Goal: Information Seeking & Learning: Learn about a topic

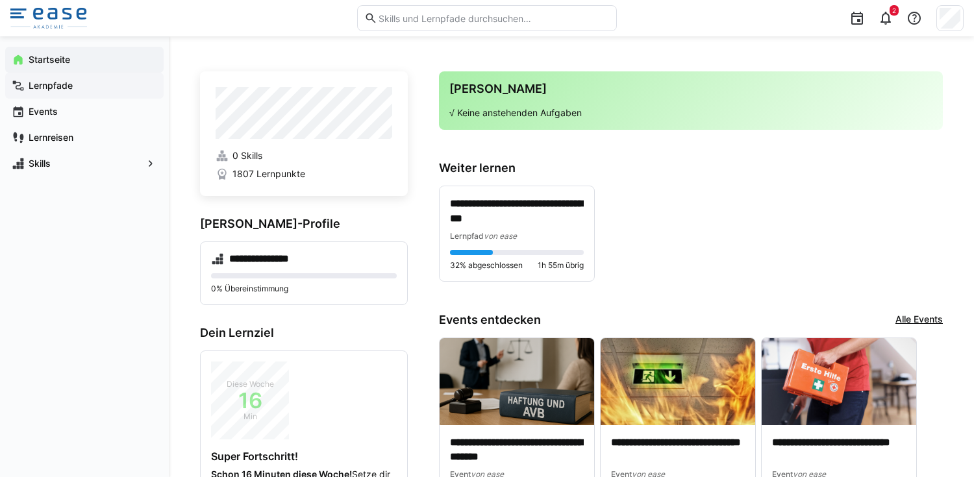
click at [0, 0] on app-navigation-label "Lernpfade" at bounding box center [0, 0] width 0 height 0
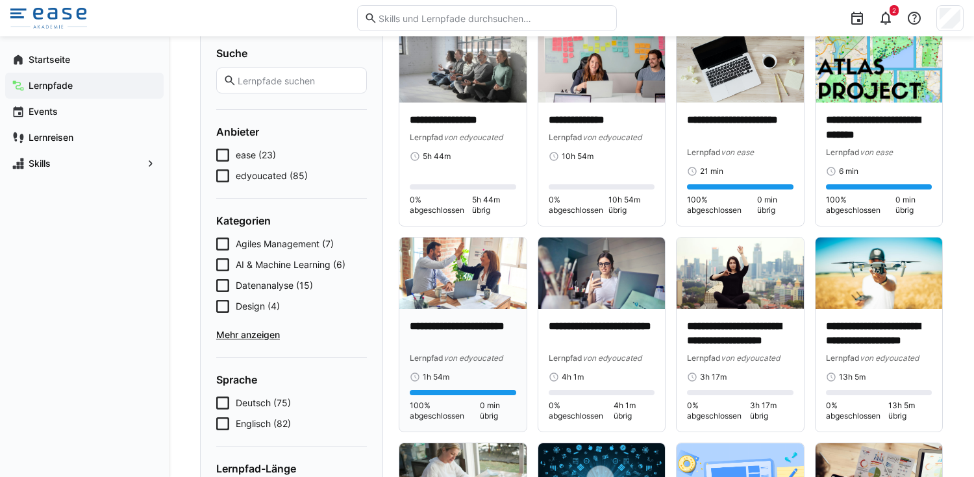
scroll to position [134, 0]
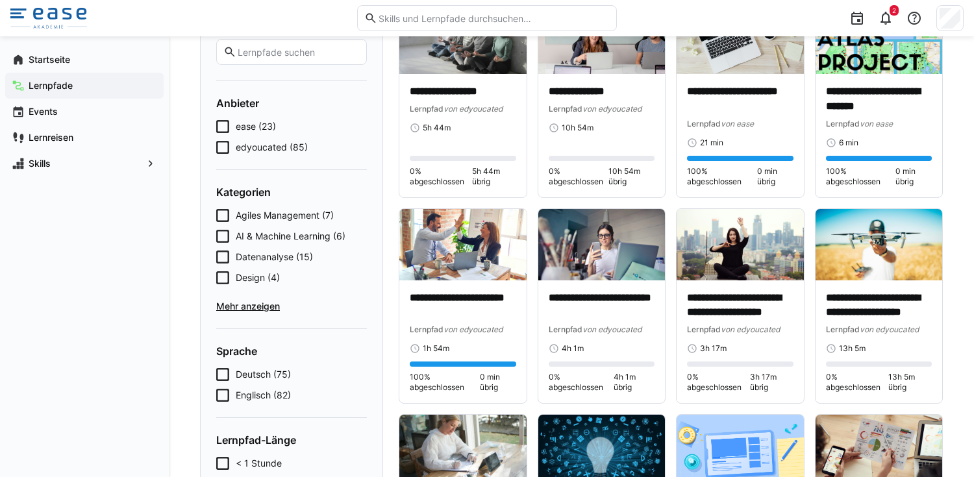
click at [223, 125] on icon at bounding box center [222, 126] width 13 height 13
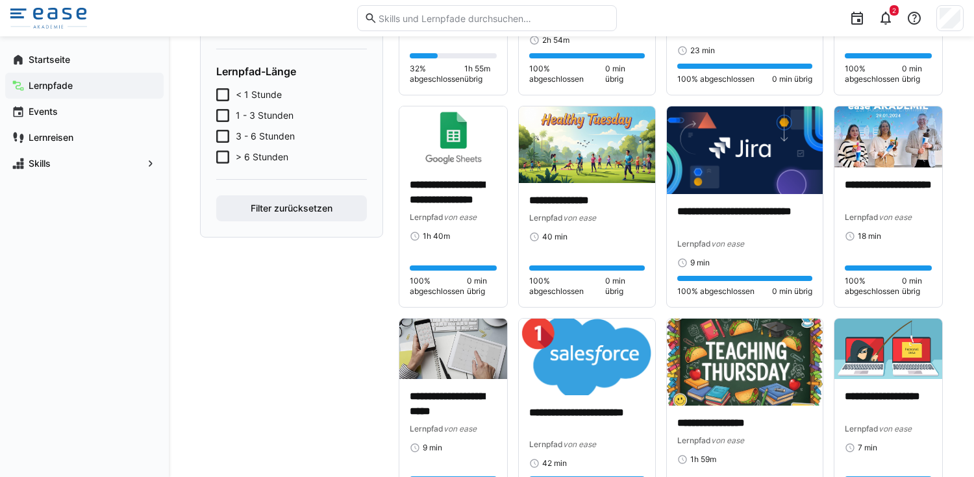
scroll to position [458, 0]
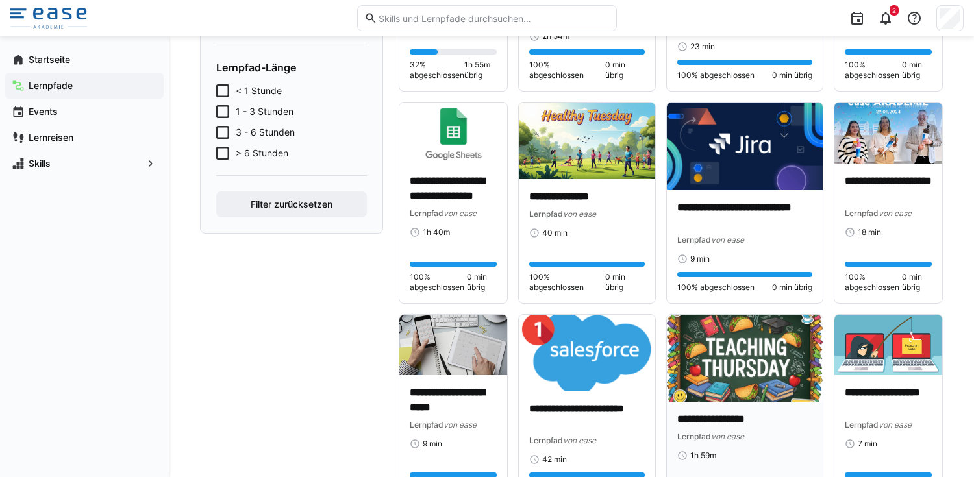
click at [755, 335] on img at bounding box center [744, 358] width 155 height 87
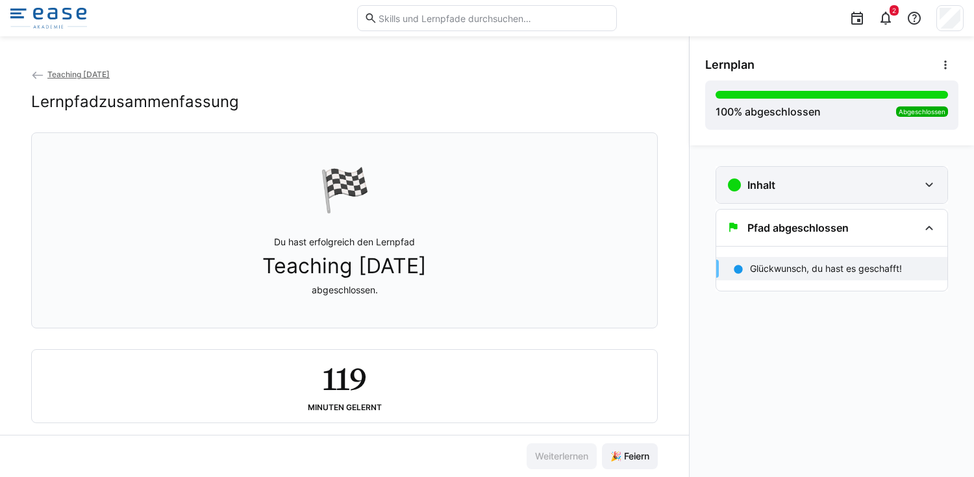
click at [807, 173] on div "Inhalt" at bounding box center [832, 185] width 231 height 36
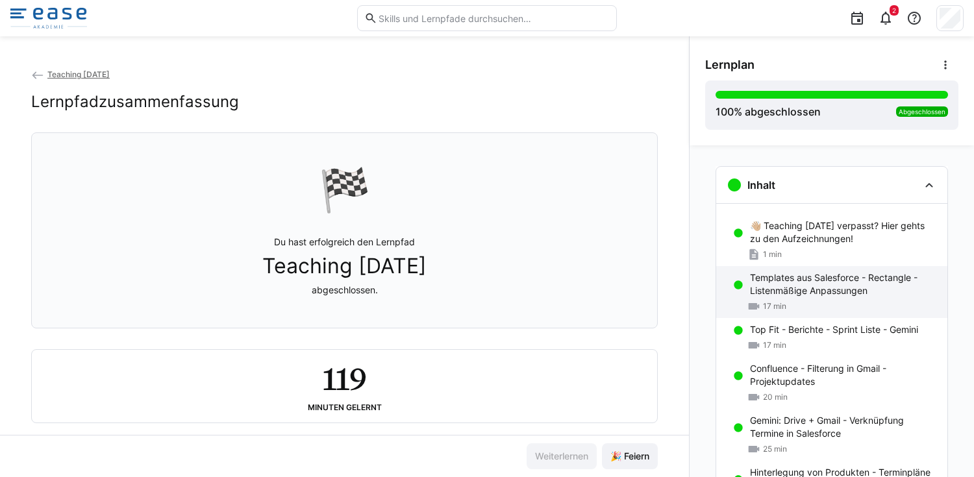
click at [813, 270] on div "Templates aus Salesforce - Rectangle - Listenmäßige Anpassungen 17 min" at bounding box center [832, 292] width 231 height 52
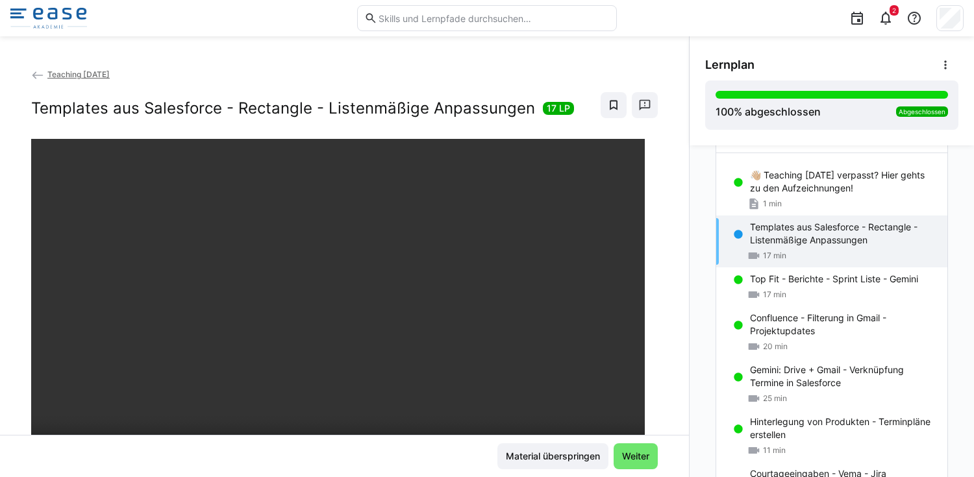
scroll to position [52, 0]
click at [813, 270] on div "Top Fit - Berichte - Sprint Liste - Gemini 17 min" at bounding box center [832, 285] width 231 height 39
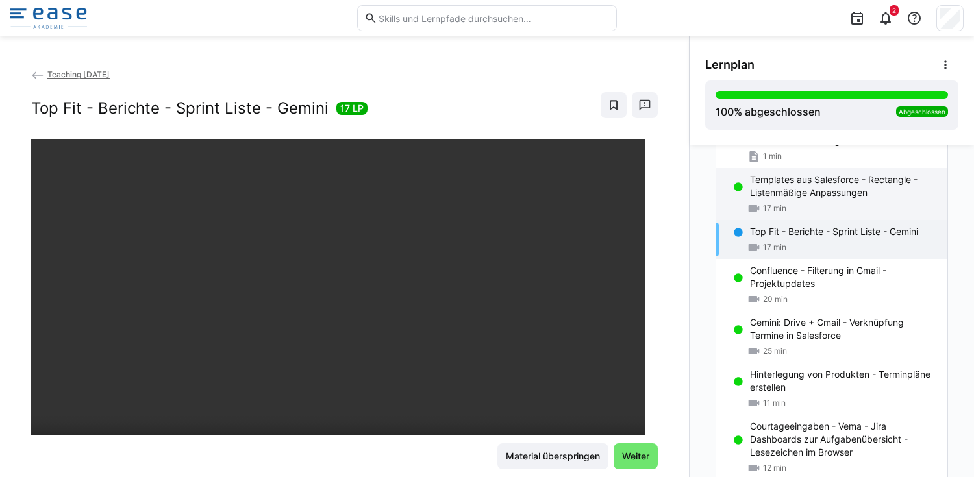
scroll to position [125, 0]
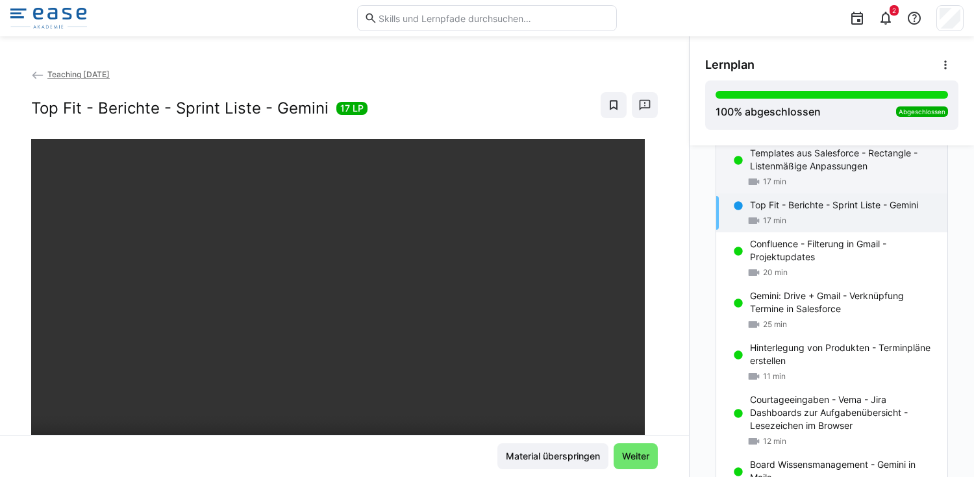
click at [813, 270] on div "20 min" at bounding box center [843, 272] width 187 height 13
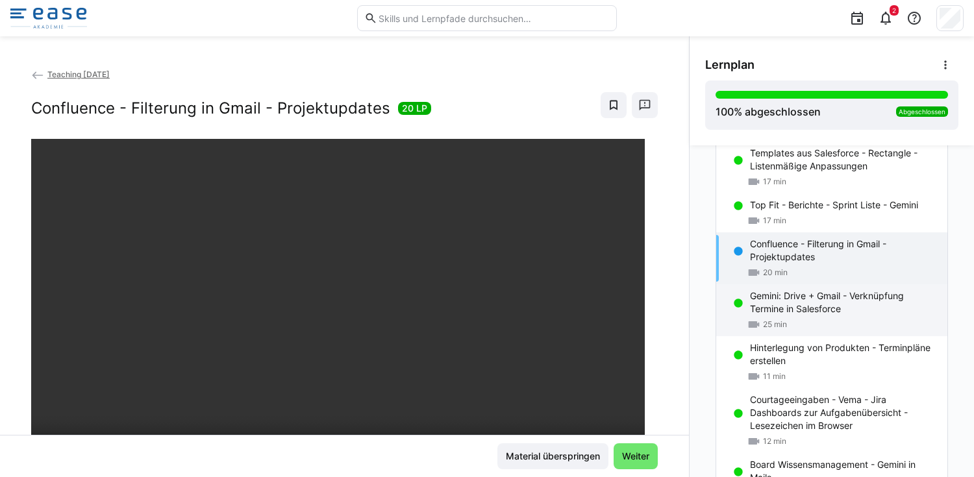
click at [811, 296] on p "Gemini: Drive + Gmail - Verknüpfung Termine in Salesforce" at bounding box center [843, 303] width 187 height 26
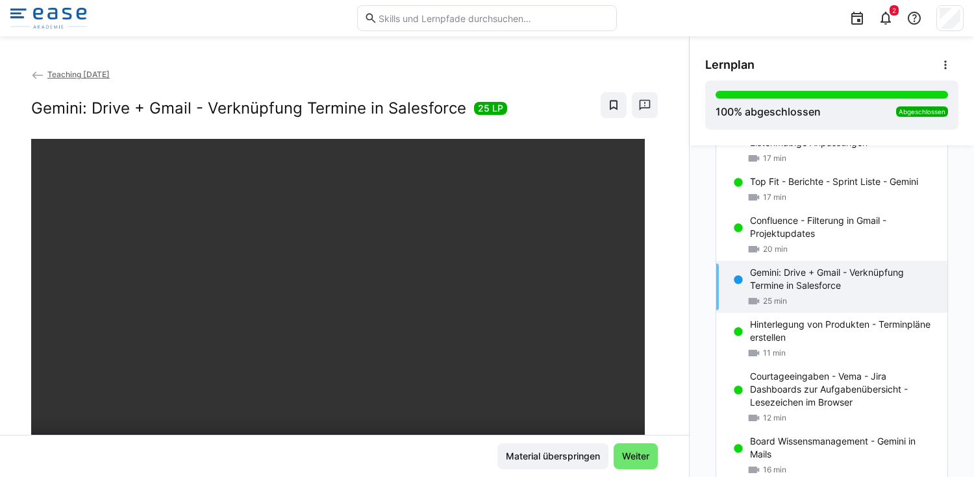
scroll to position [153, 0]
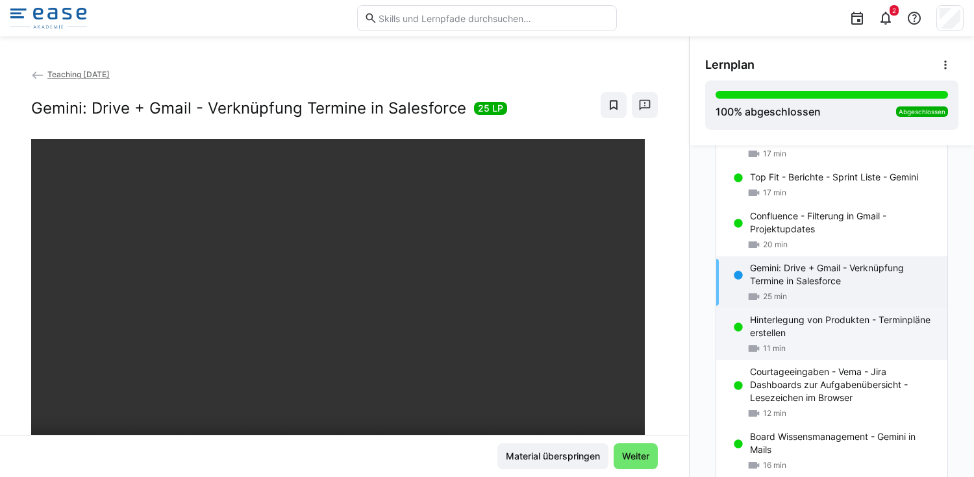
click at [809, 334] on p "Hinterlegung von Produkten - Terminpläne erstellen" at bounding box center [843, 327] width 187 height 26
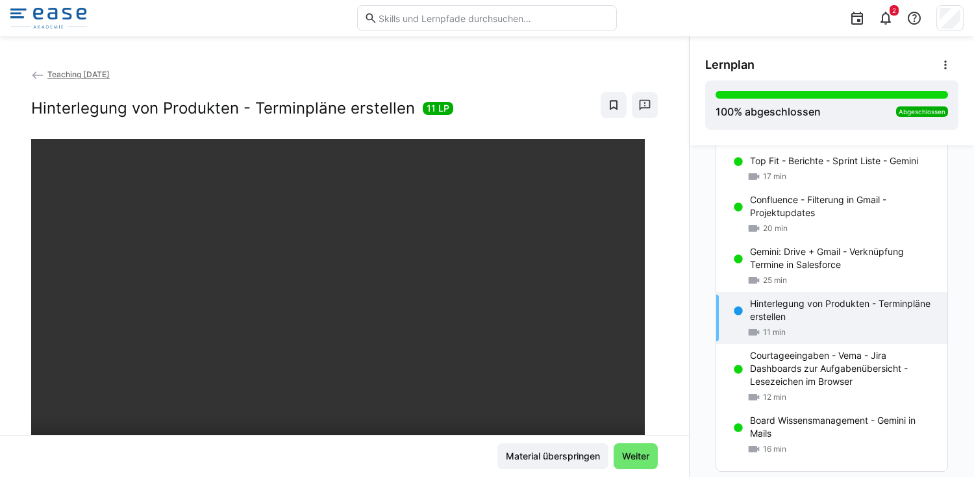
scroll to position [183, 0]
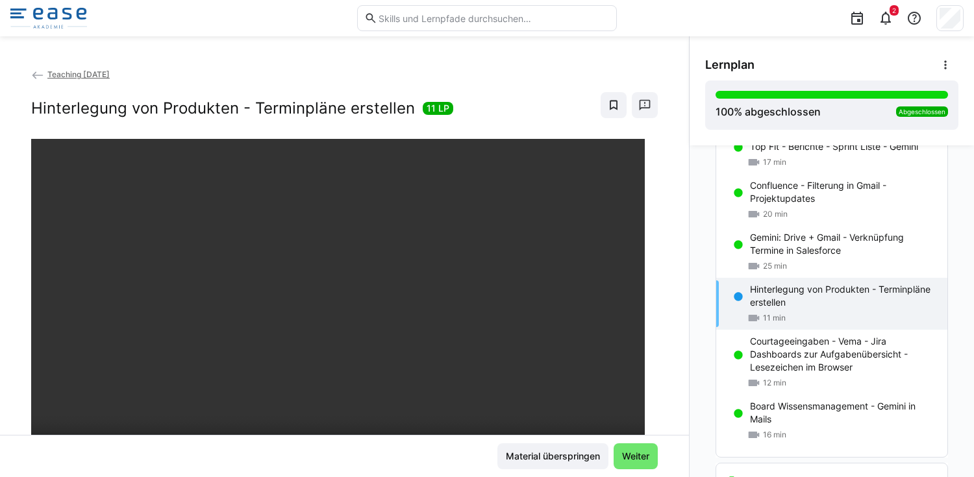
click at [809, 334] on div "Courtageeingaben - Vema - Jira Dashboards zur Aufgabenübersicht - Lesezeichen i…" at bounding box center [832, 362] width 231 height 65
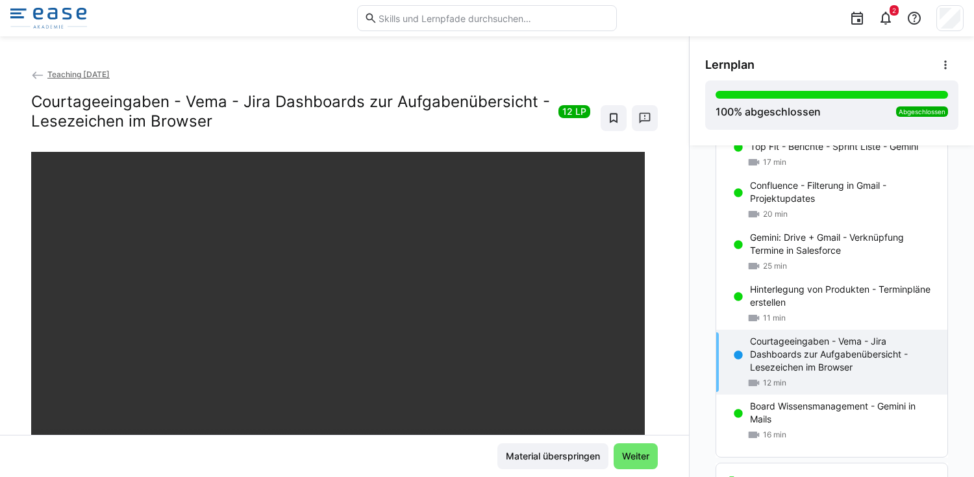
click at [147, 453] on div "Material überspringen Weiter" at bounding box center [344, 457] width 627 height 26
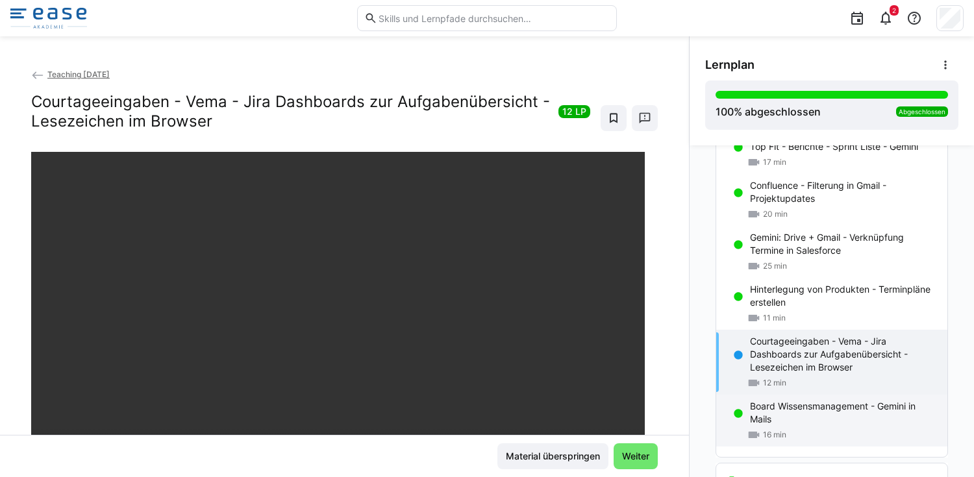
click at [750, 411] on p "Board Wissensmanagement - Gemini in Mails" at bounding box center [843, 413] width 187 height 26
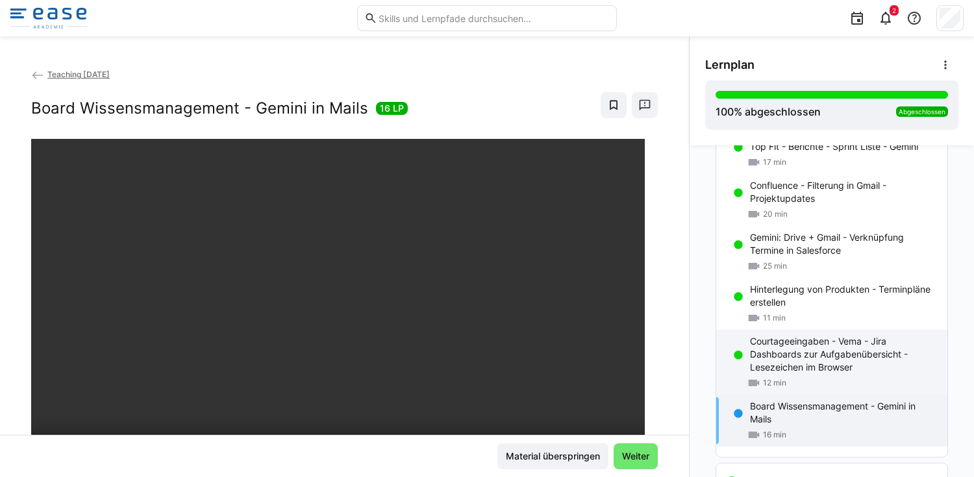
click at [798, 364] on p "Courtageeingaben - Vema - Jira Dashboards zur Aufgabenübersicht - Lesezeichen i…" at bounding box center [843, 354] width 187 height 39
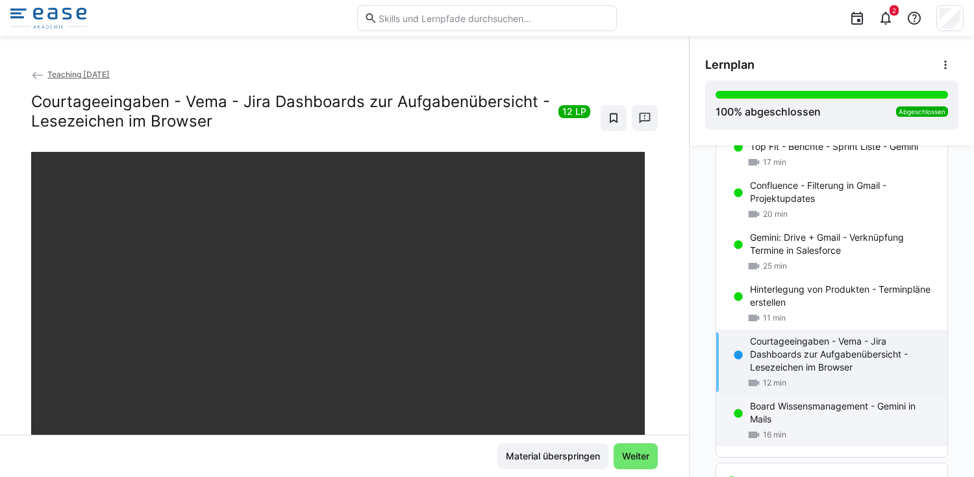
click at [839, 430] on div "16 min" at bounding box center [843, 435] width 187 height 13
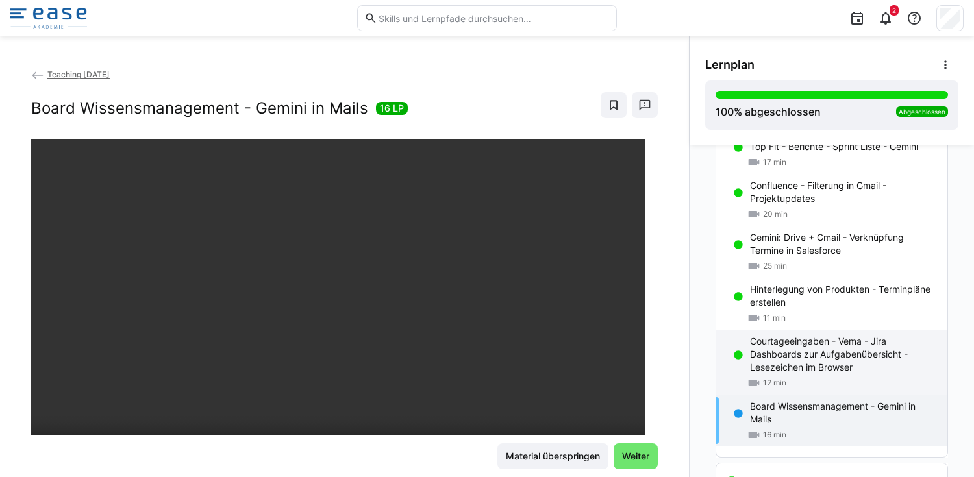
scroll to position [292, 0]
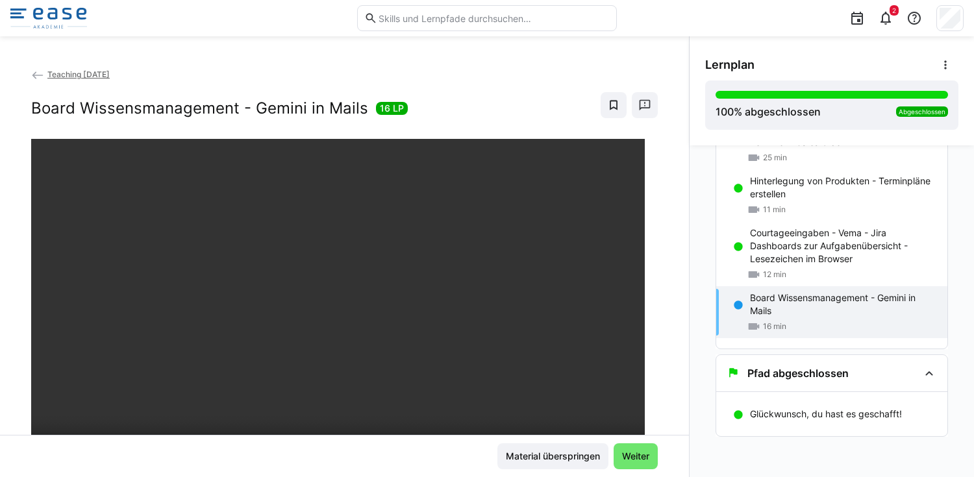
click at [82, 20] on img at bounding box center [48, 18] width 77 height 21
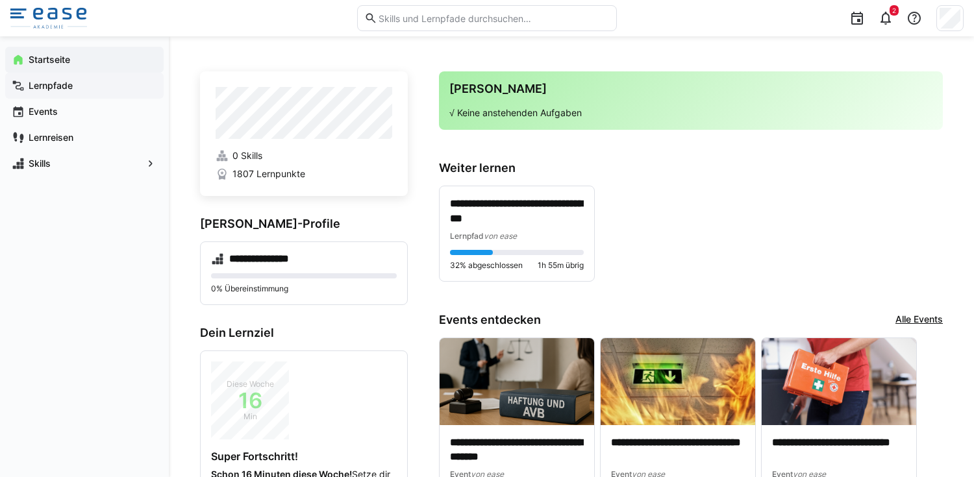
click at [96, 84] on span "Lernpfade" at bounding box center [92, 85] width 131 height 13
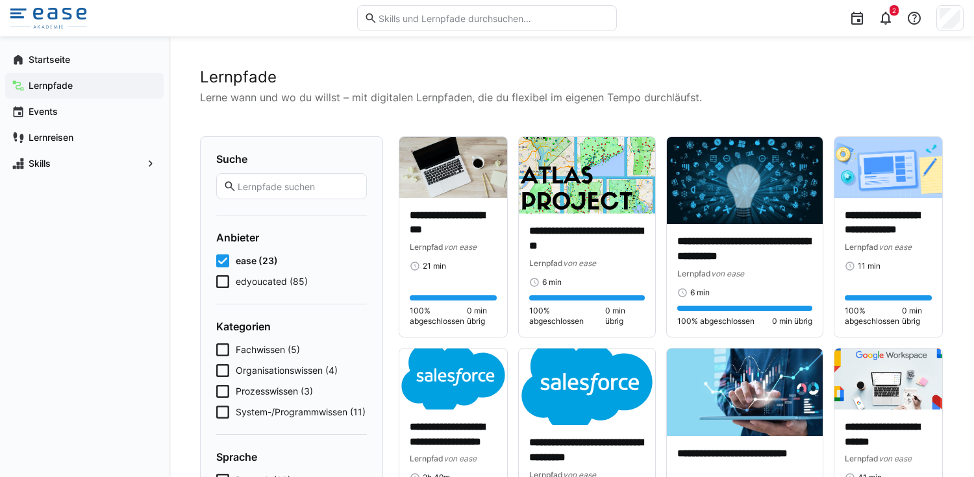
click at [228, 259] on icon at bounding box center [222, 261] width 13 height 13
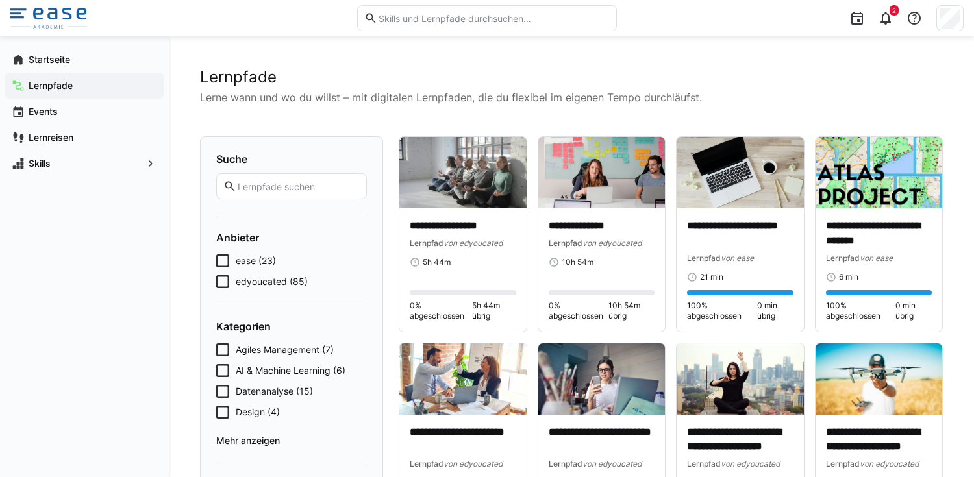
click at [297, 179] on eds-input at bounding box center [291, 186] width 151 height 26
click at [288, 190] on input "text" at bounding box center [297, 187] width 123 height 12
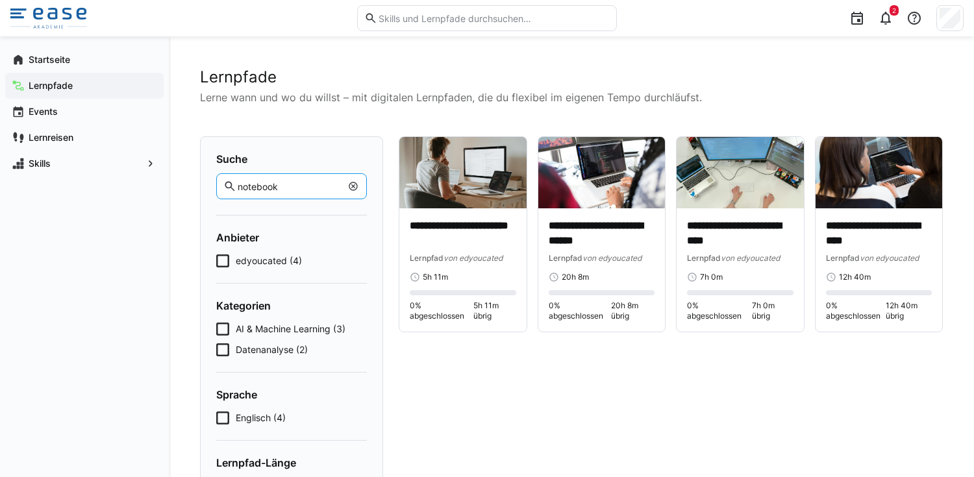
type input "notebook"
click at [350, 187] on eds-icon at bounding box center [353, 186] width 10 height 10
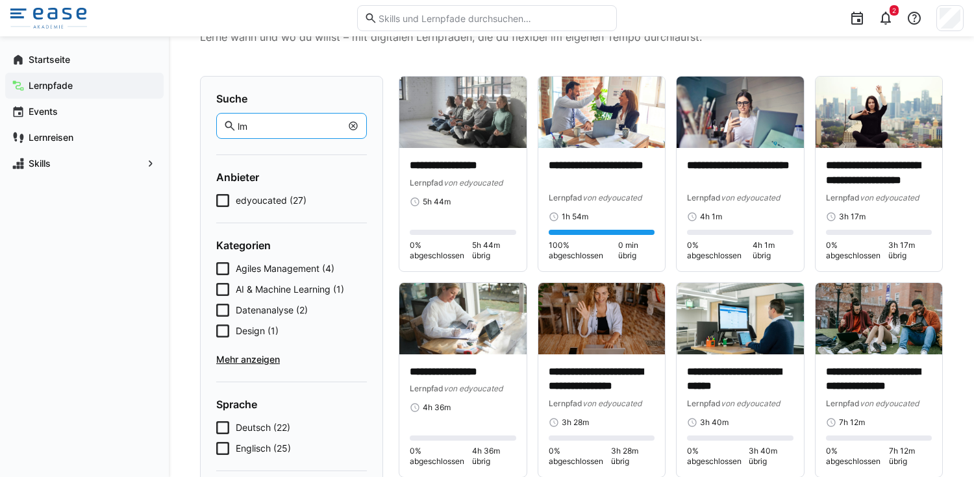
scroll to position [75, 0]
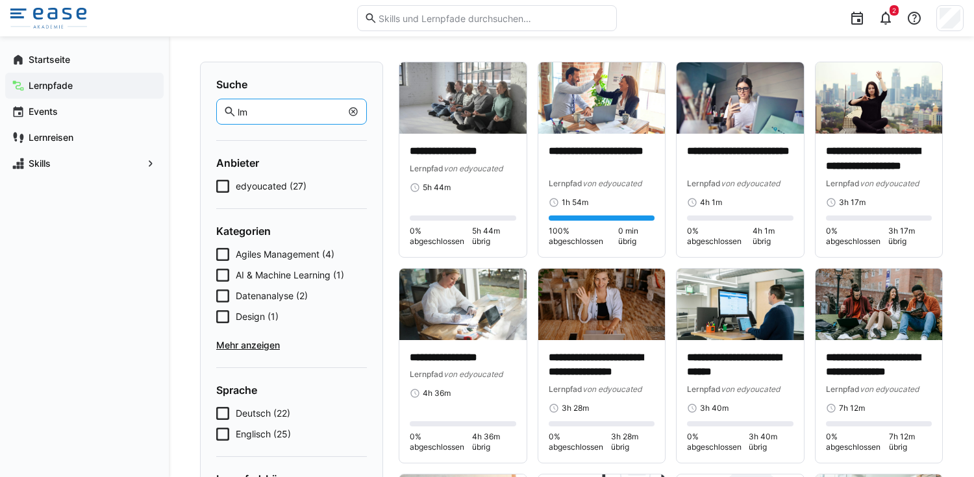
type input "lm"
click at [350, 107] on eds-icon at bounding box center [353, 112] width 10 height 10
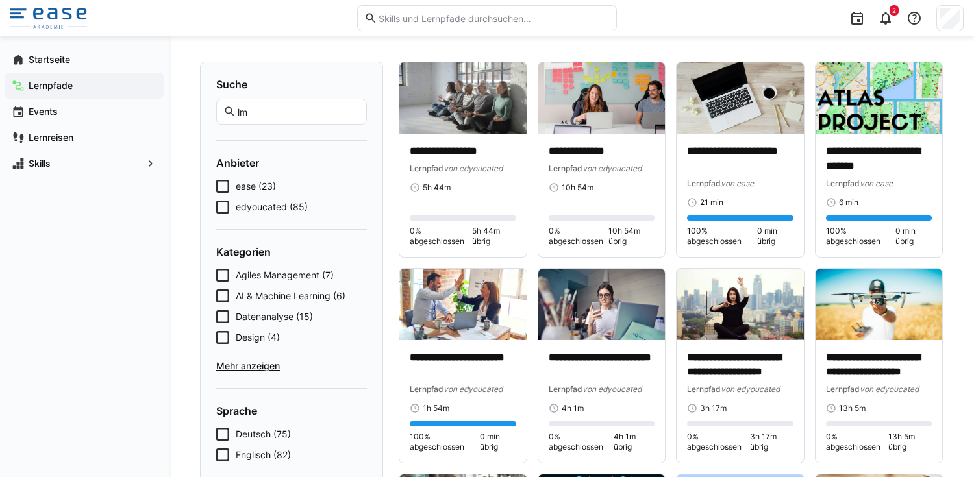
click at [226, 186] on icon at bounding box center [222, 186] width 13 height 13
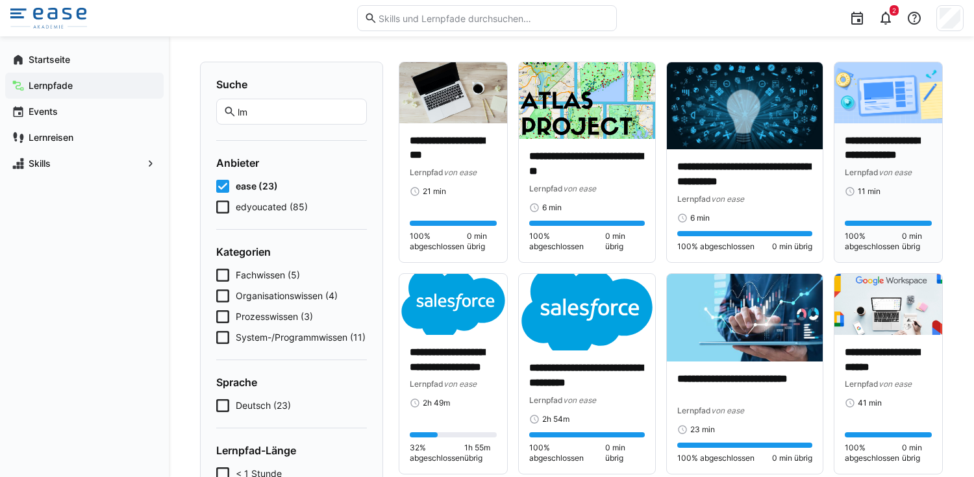
scroll to position [88, 0]
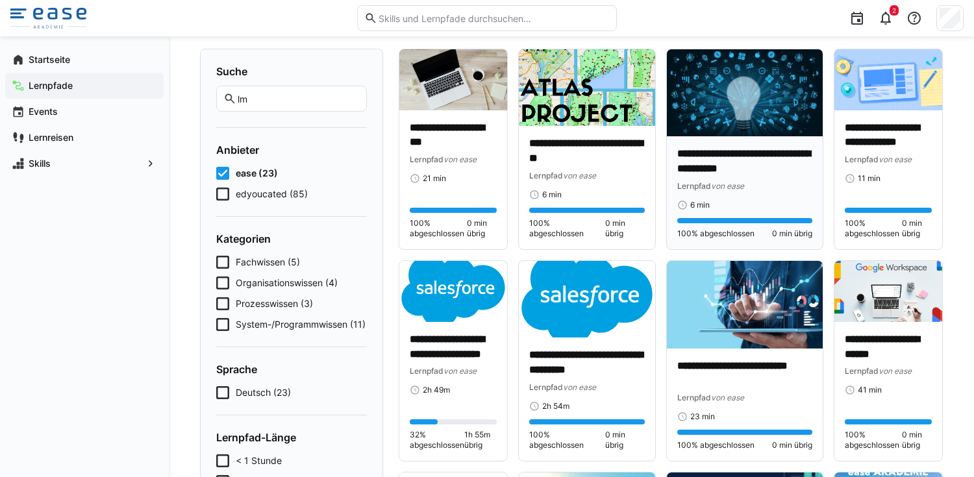
click at [776, 141] on div "**********" at bounding box center [744, 192] width 155 height 113
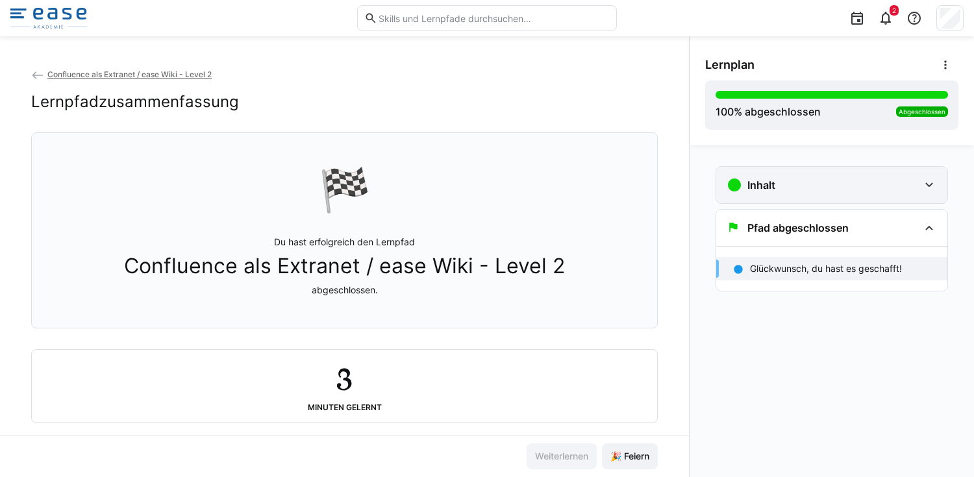
click at [837, 201] on div "Inhalt" at bounding box center [832, 185] width 231 height 36
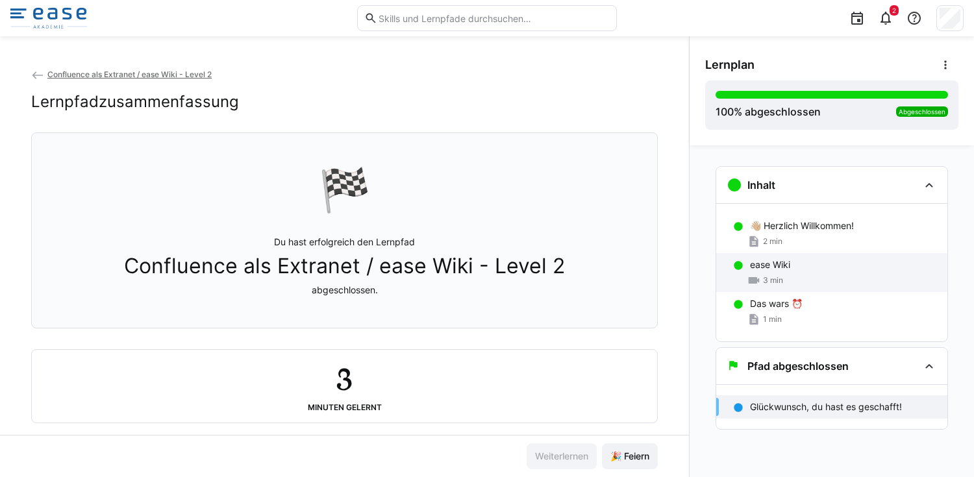
click at [811, 271] on div "ease Wiki" at bounding box center [843, 265] width 187 height 13
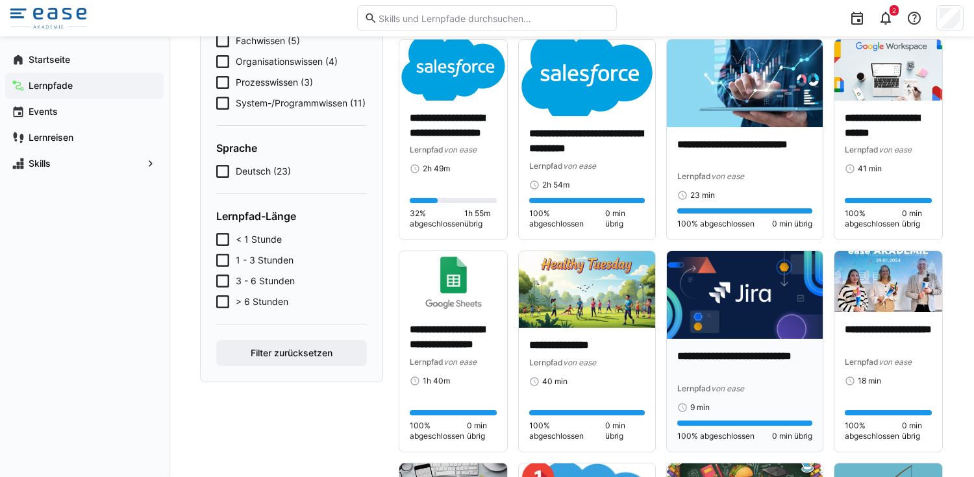
scroll to position [305, 0]
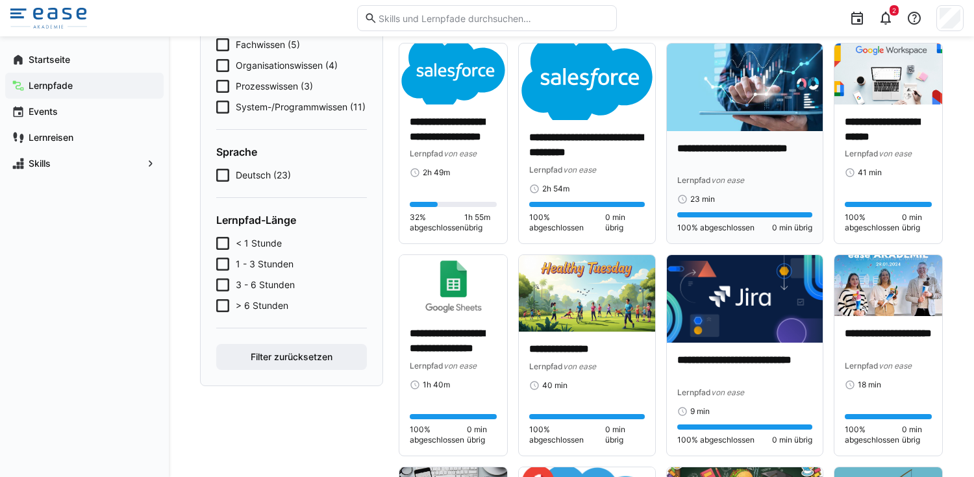
click at [782, 190] on div "**********" at bounding box center [745, 174] width 134 height 64
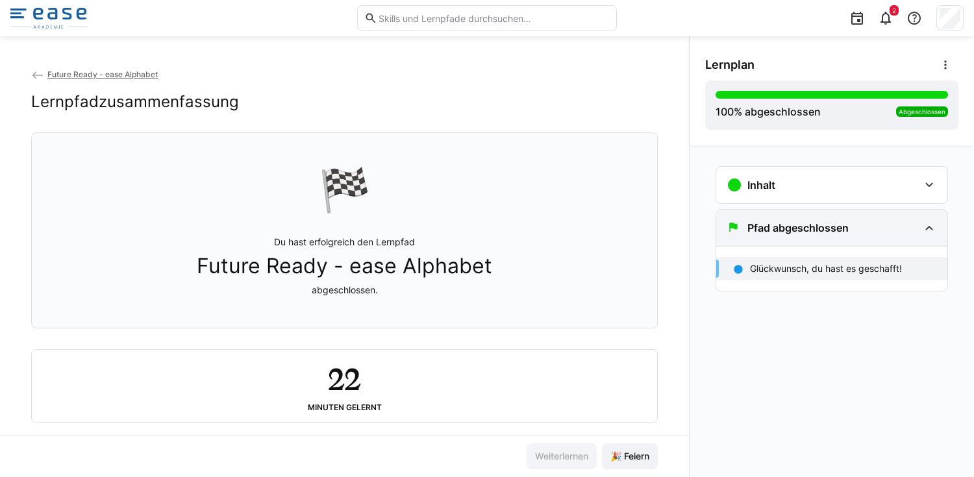
click at [823, 225] on h3 "Pfad abgeschlossen" at bounding box center [798, 228] width 101 height 13
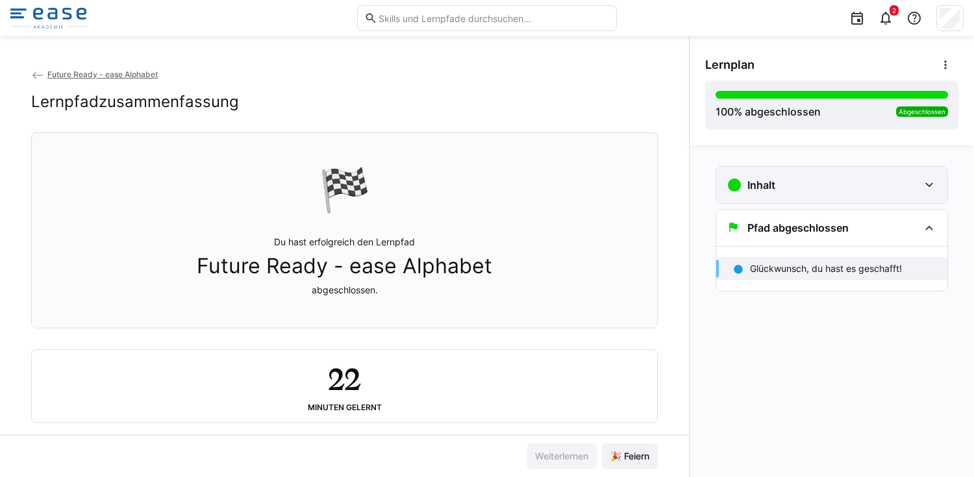
click at [857, 185] on div "Inhalt" at bounding box center [823, 185] width 192 height 16
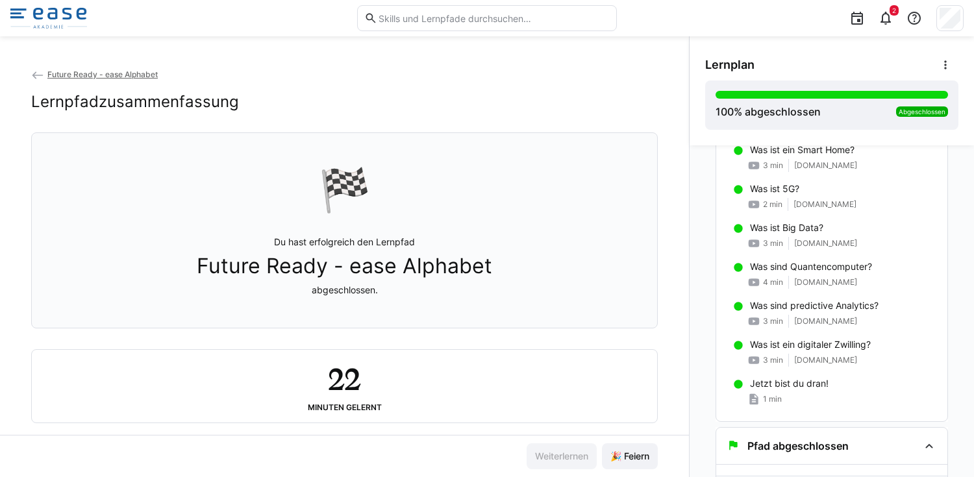
scroll to position [160, 0]
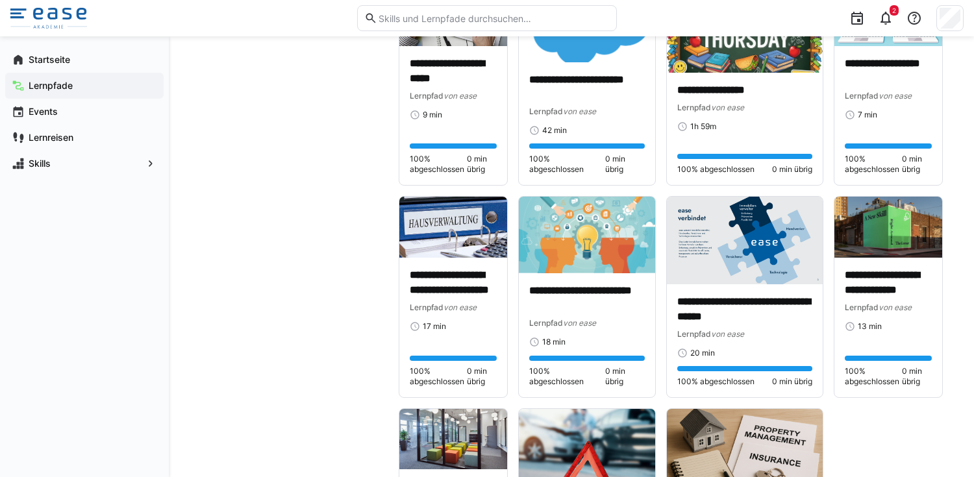
scroll to position [790, 0]
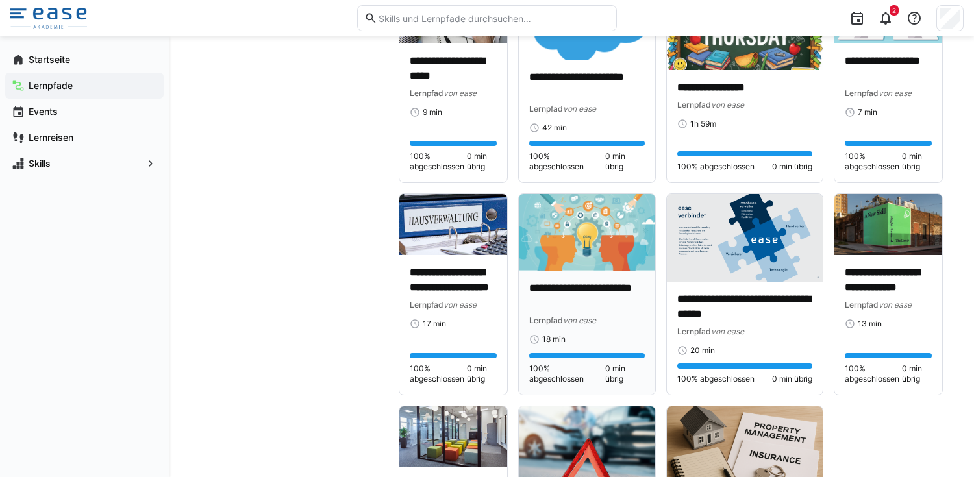
click at [563, 293] on p "**********" at bounding box center [587, 296] width 116 height 30
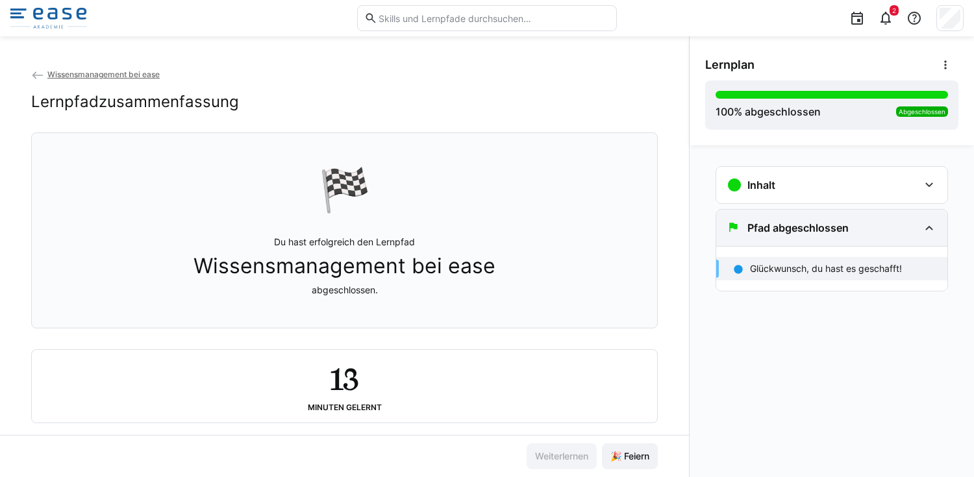
click at [934, 233] on eds-icon at bounding box center [930, 228] width 16 height 16
click at [938, 203] on div "Inhalt 👋🏼 Herzlich Willkommen 1 min Gremium Wissen 7 min Wissensskripte mit Not…" at bounding box center [832, 185] width 233 height 38
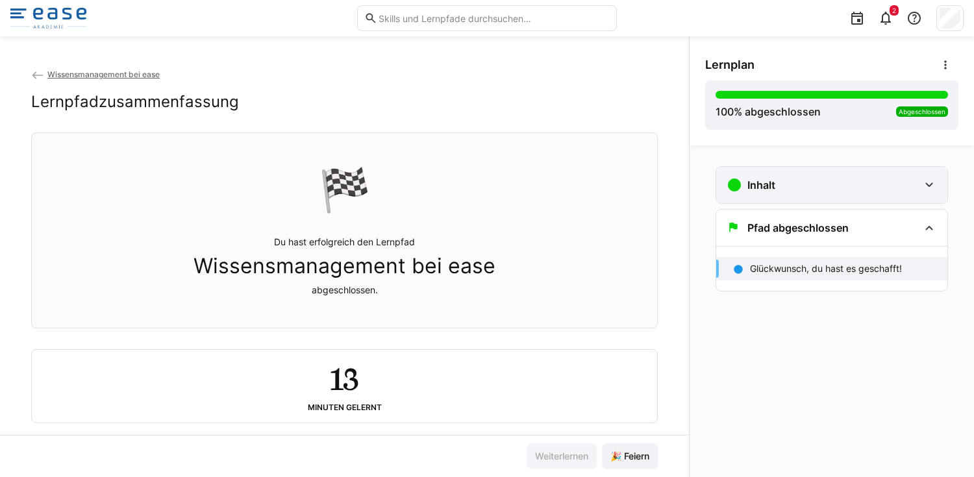
click at [937, 186] on eds-icon at bounding box center [930, 185] width 16 height 16
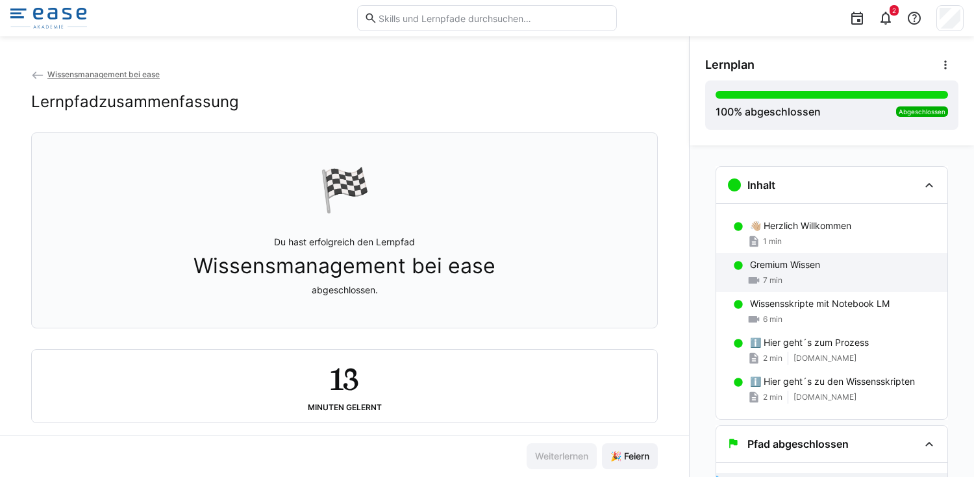
click at [919, 272] on div "Gremium Wissen 7 min" at bounding box center [832, 272] width 231 height 39
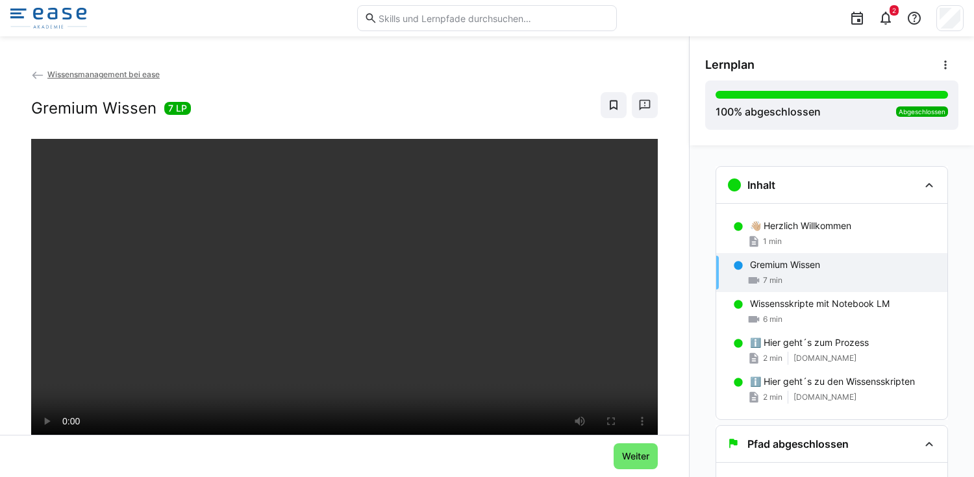
scroll to position [21, 0]
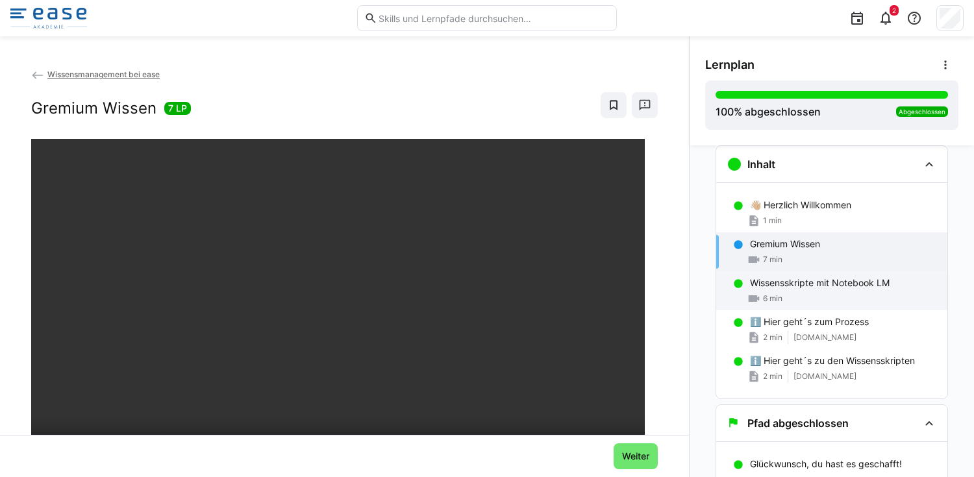
click at [876, 281] on p "Wissensskripte mit Notebook LM" at bounding box center [820, 283] width 140 height 13
click at [856, 251] on div "Gremium Wissen 7 min" at bounding box center [832, 252] width 231 height 39
click at [845, 278] on p "Wissensskripte mit Notebook LM" at bounding box center [820, 283] width 140 height 13
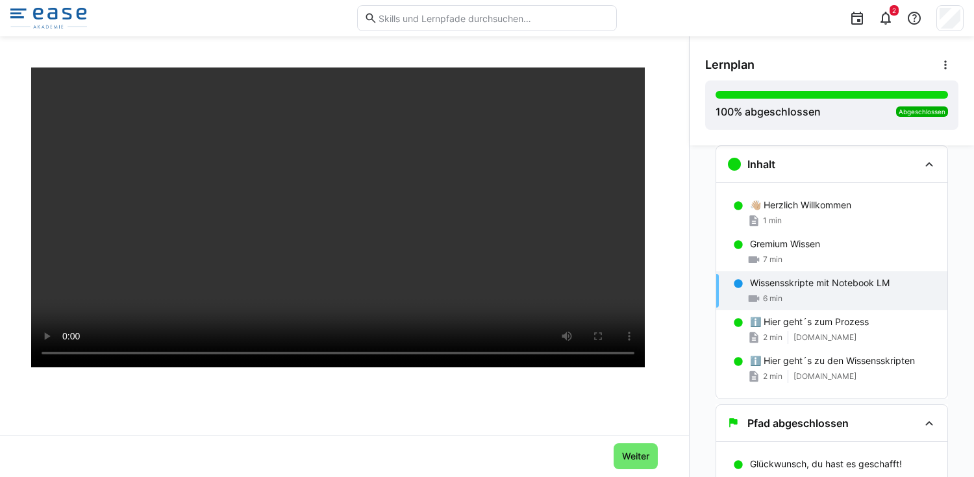
scroll to position [0, 0]
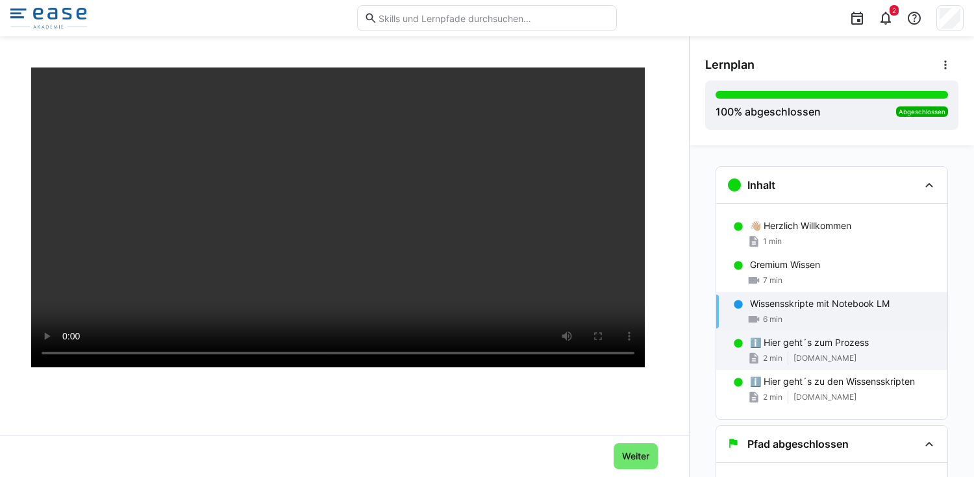
click at [778, 349] on p "ℹ️ Hier geht´s zum Prozess" at bounding box center [809, 343] width 119 height 13
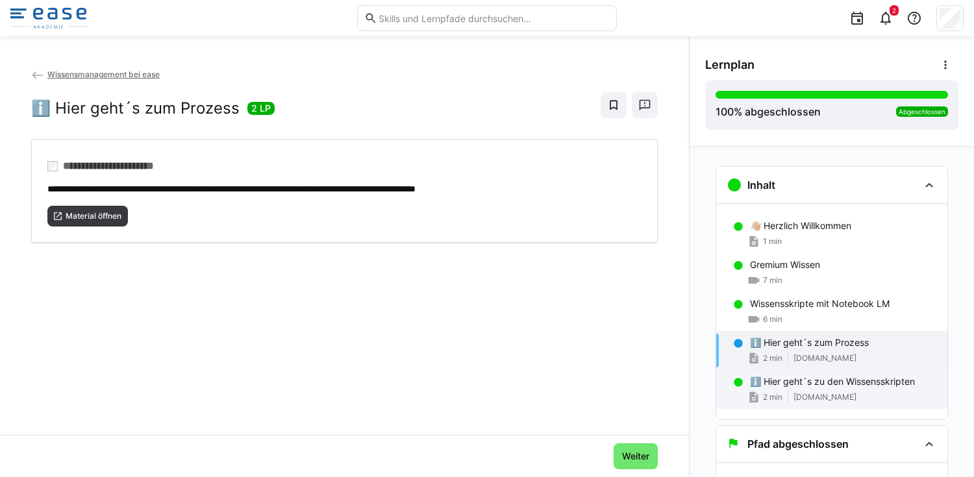
click at [808, 392] on span "[DOMAIN_NAME]" at bounding box center [825, 397] width 63 height 10
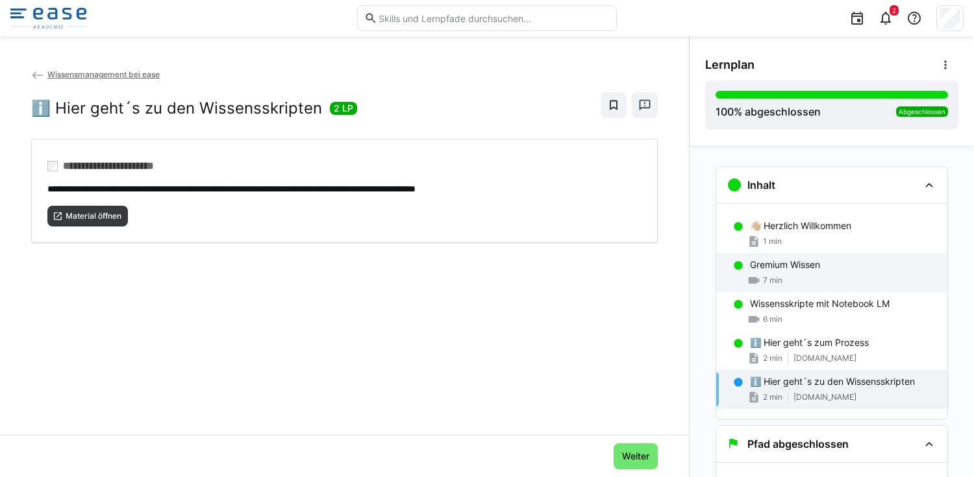
click at [804, 270] on p "Gremium Wissen" at bounding box center [785, 265] width 70 height 13
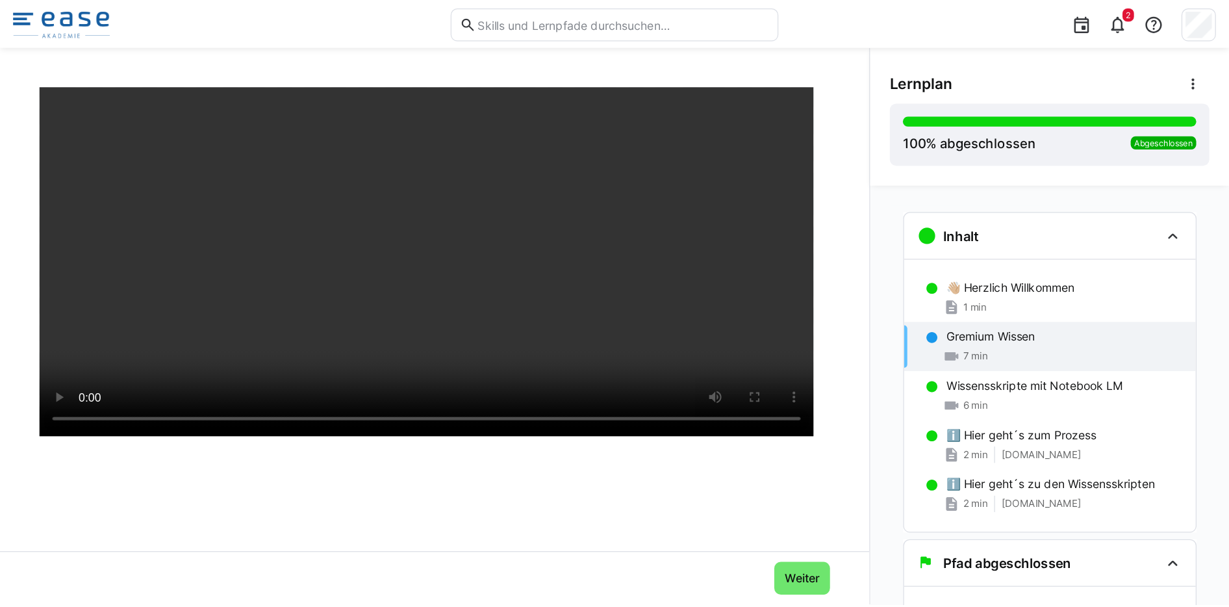
scroll to position [136, 0]
